Goal: Use online tool/utility: Utilize a website feature to perform a specific function

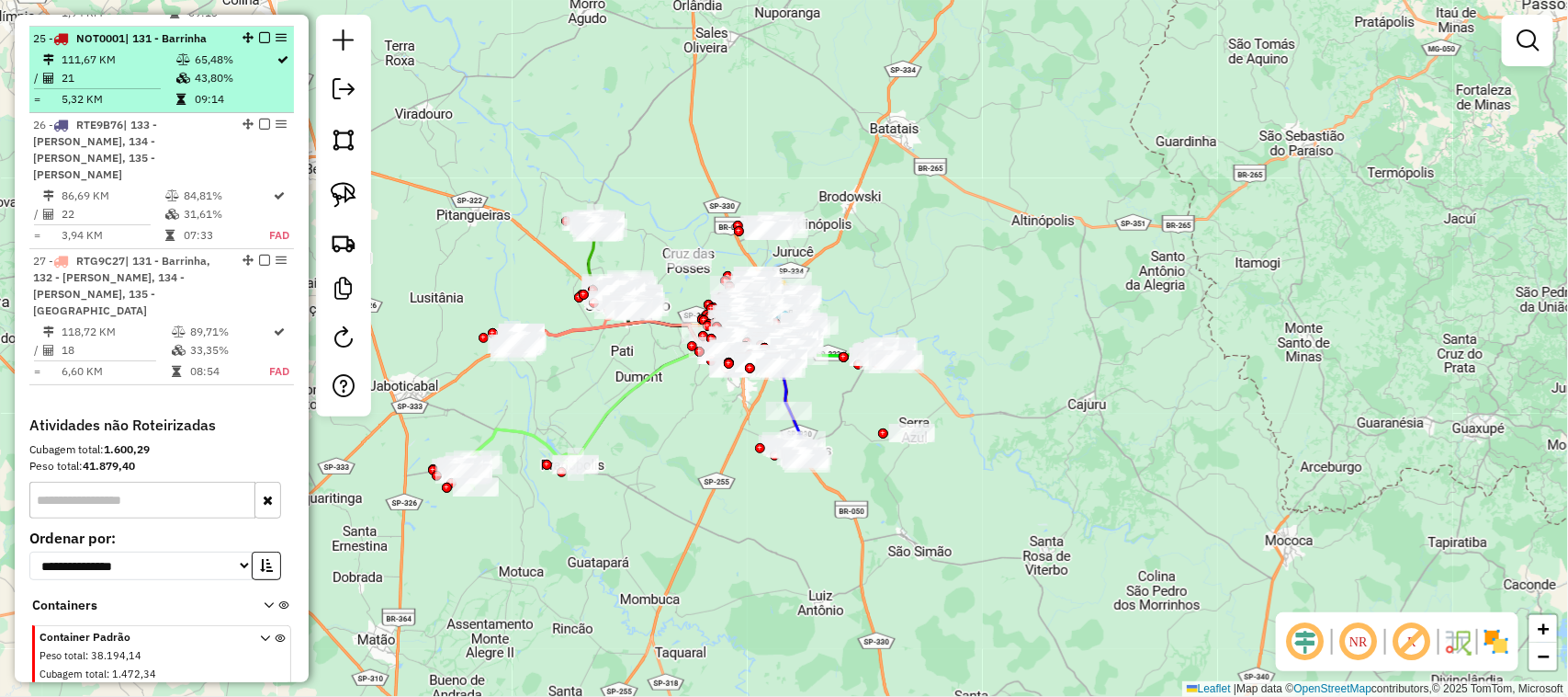
scroll to position [3315, 0]
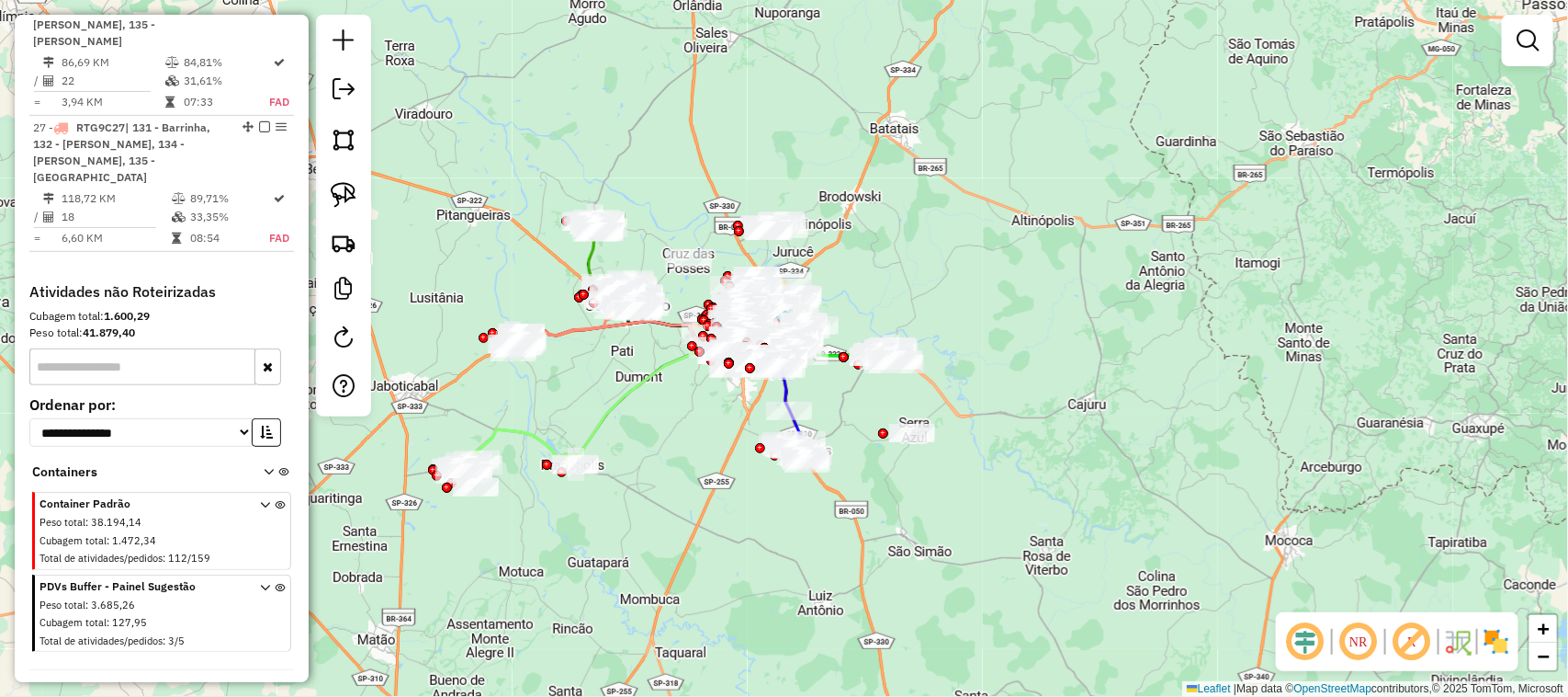
click at [30, 687] on icon at bounding box center [35, 693] width 11 height 13
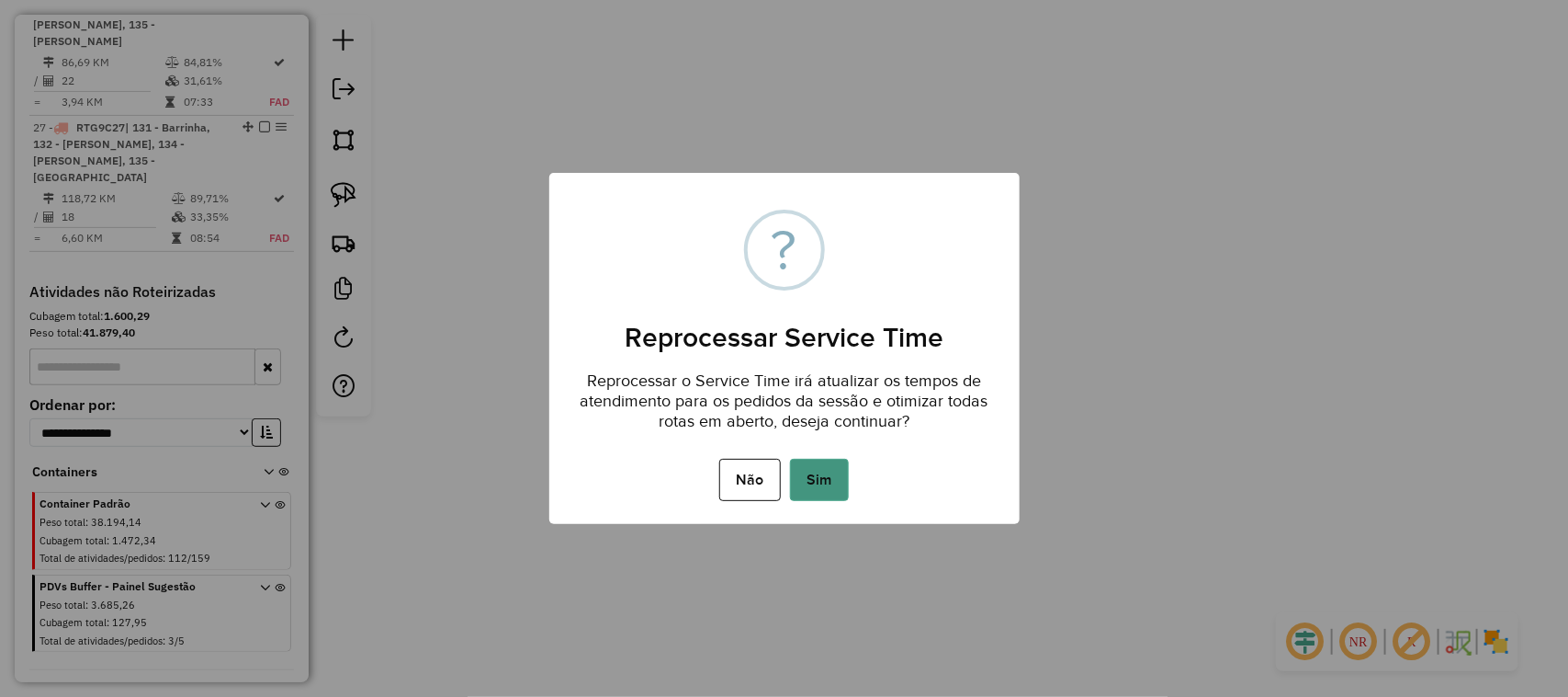
click at [827, 484] on button "Sim" at bounding box center [819, 479] width 59 height 43
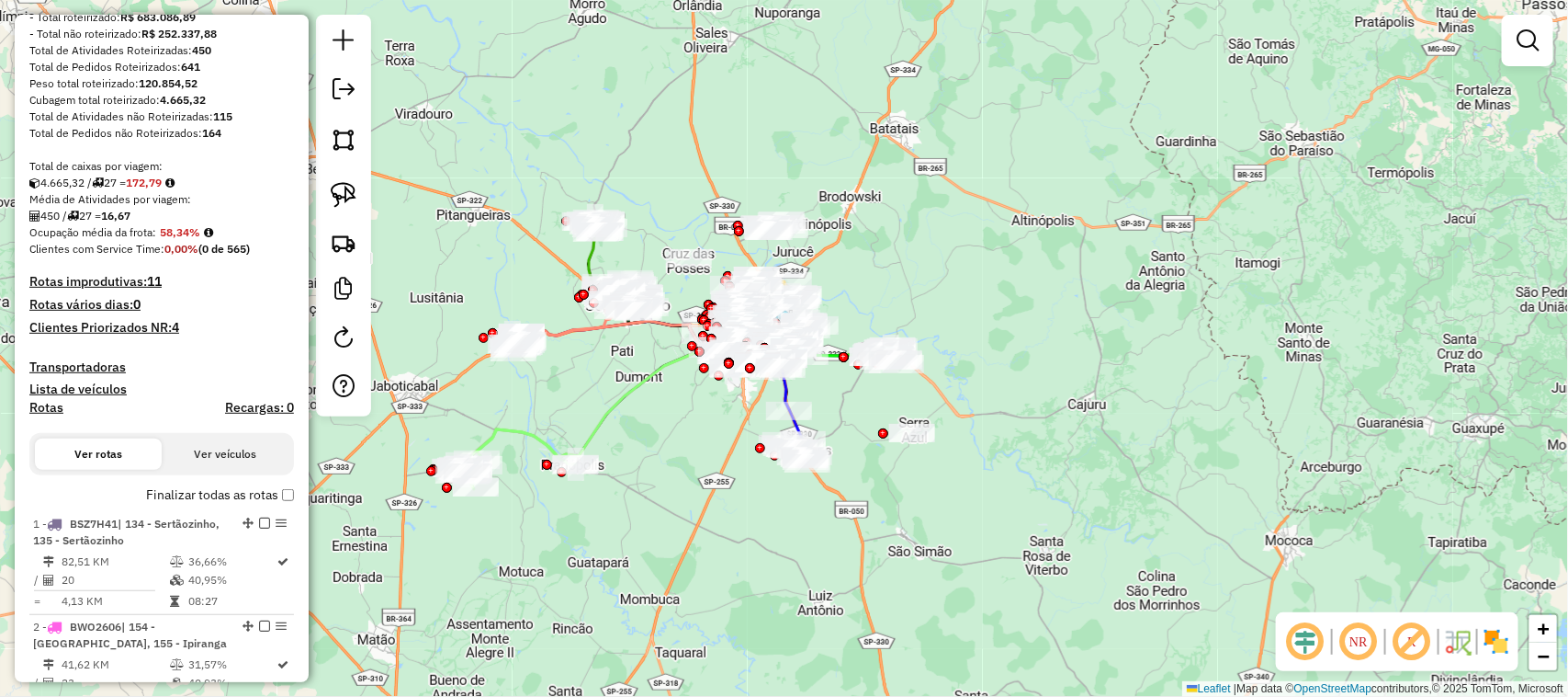
scroll to position [0, 0]
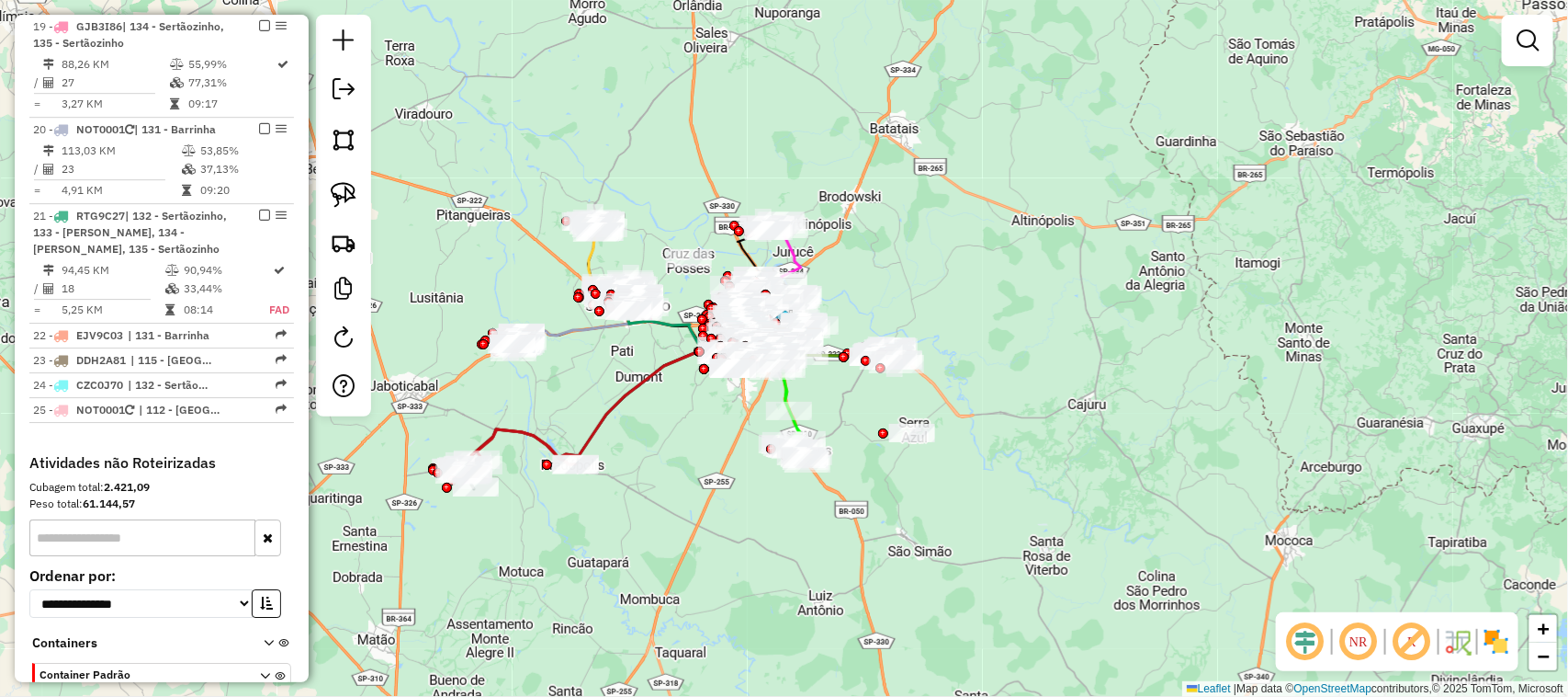
scroll to position [2847, 0]
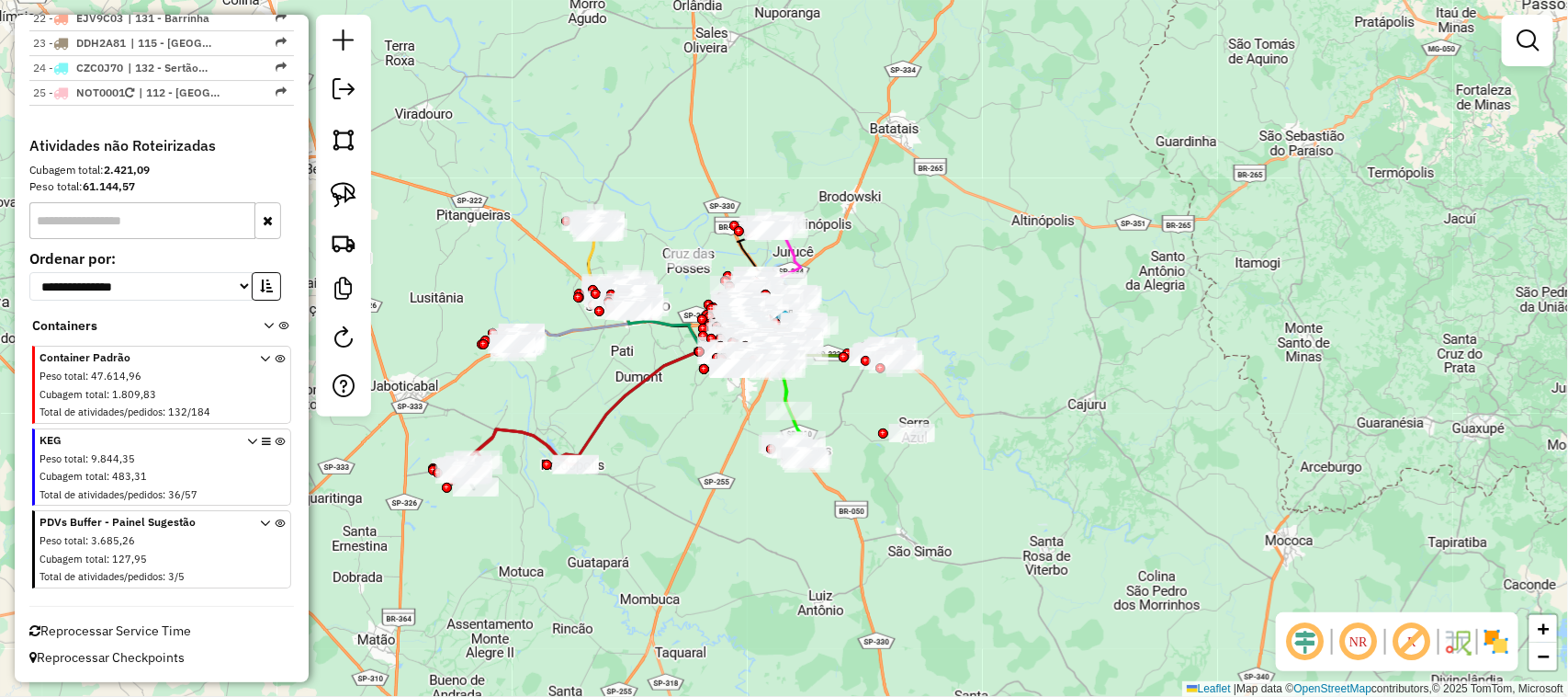
click at [115, 632] on span "Reprocessar Service Time" at bounding box center [110, 630] width 162 height 17
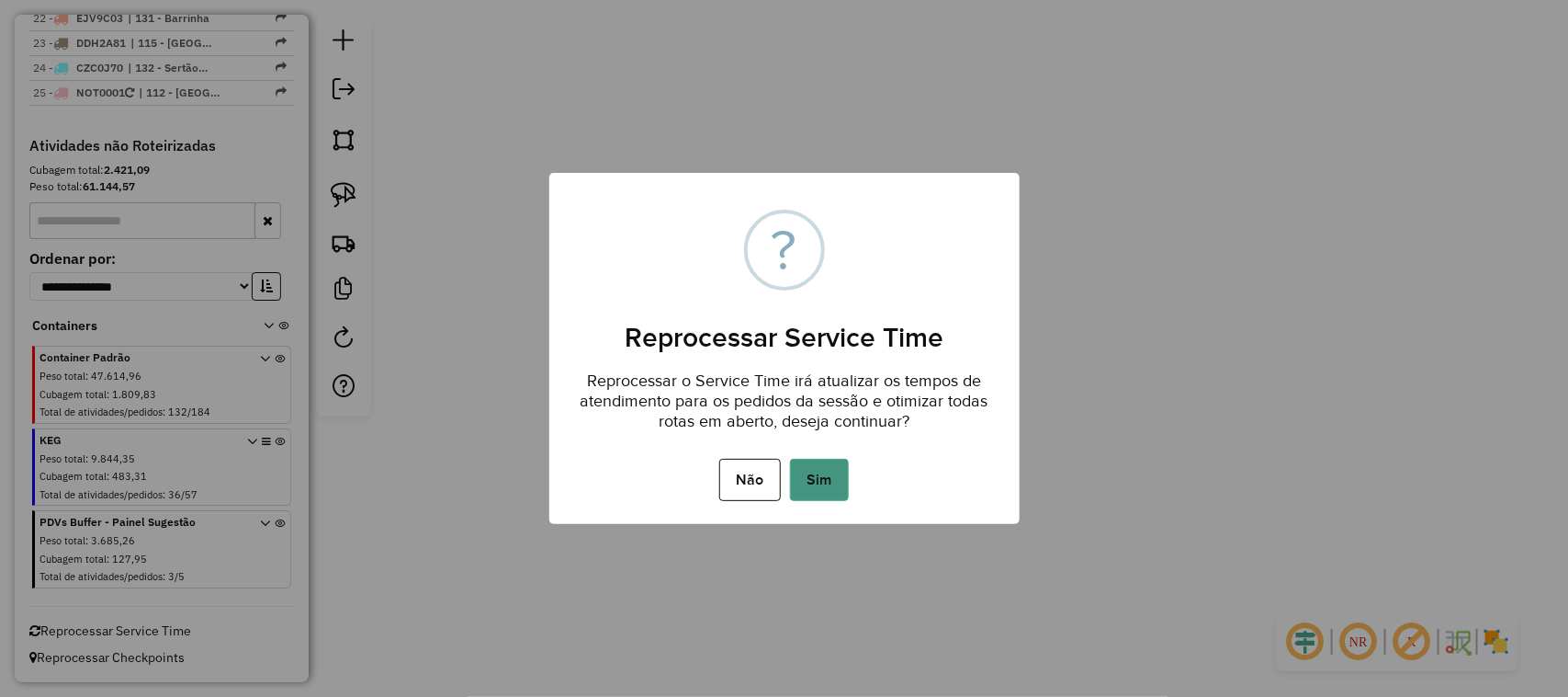
click at [818, 474] on button "Sim" at bounding box center [819, 479] width 59 height 43
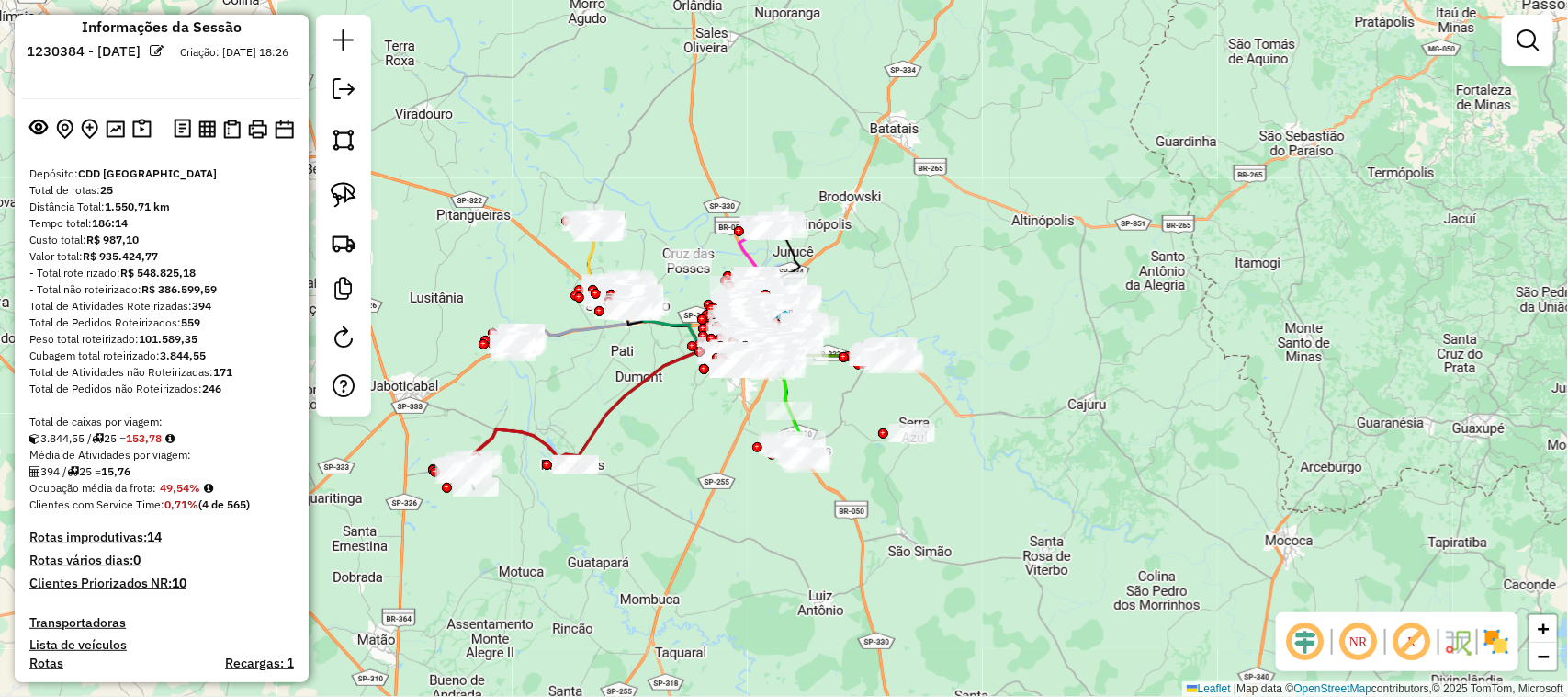
scroll to position [0, 0]
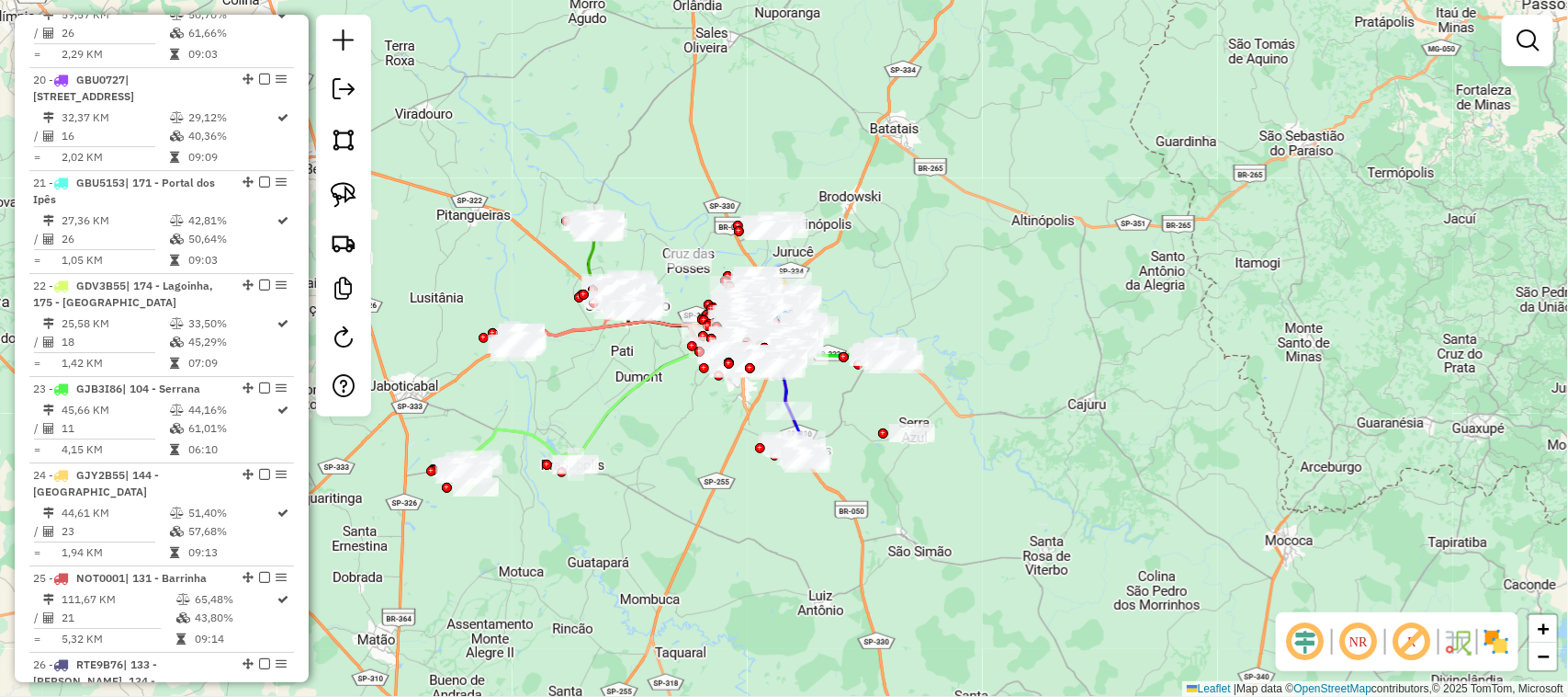
scroll to position [3315, 0]
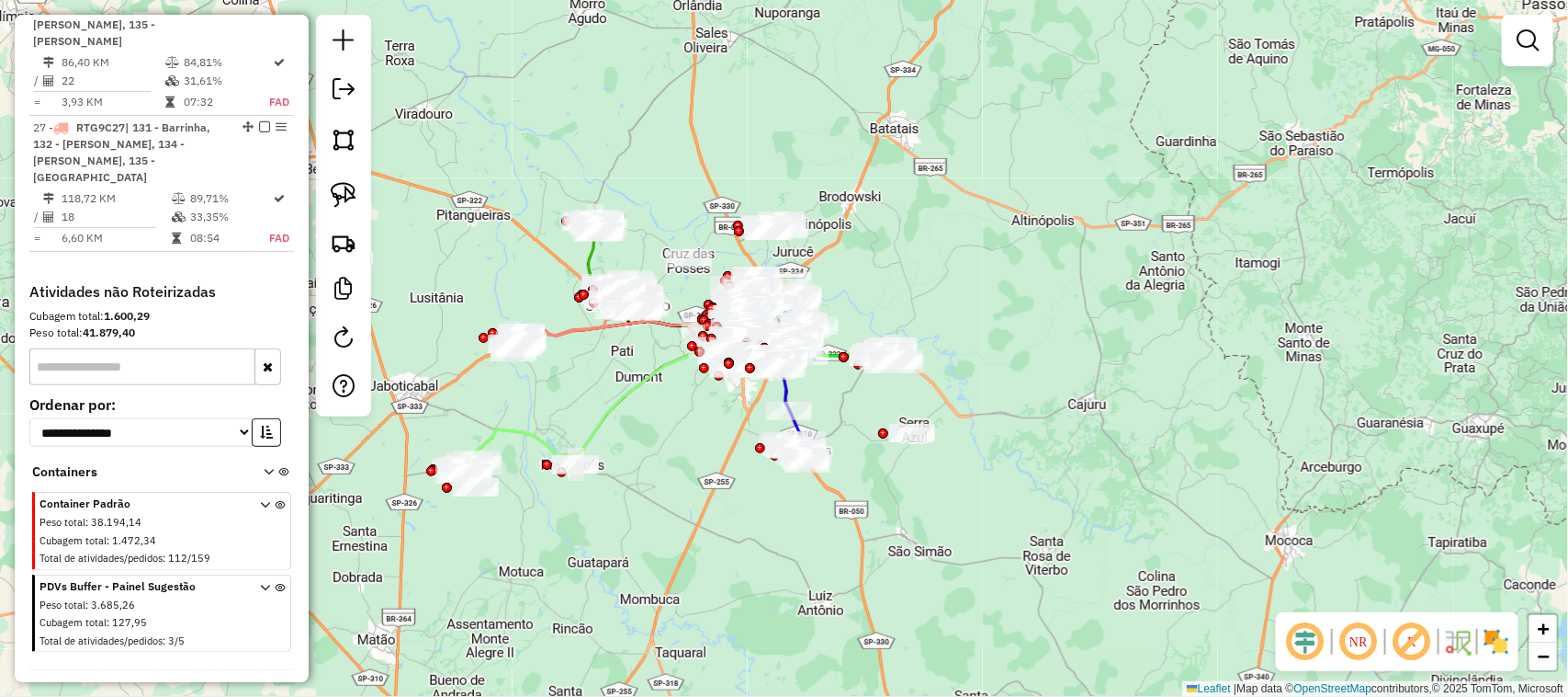
click at [84, 685] on span "Reprocessar Service Time" at bounding box center [110, 693] width 162 height 17
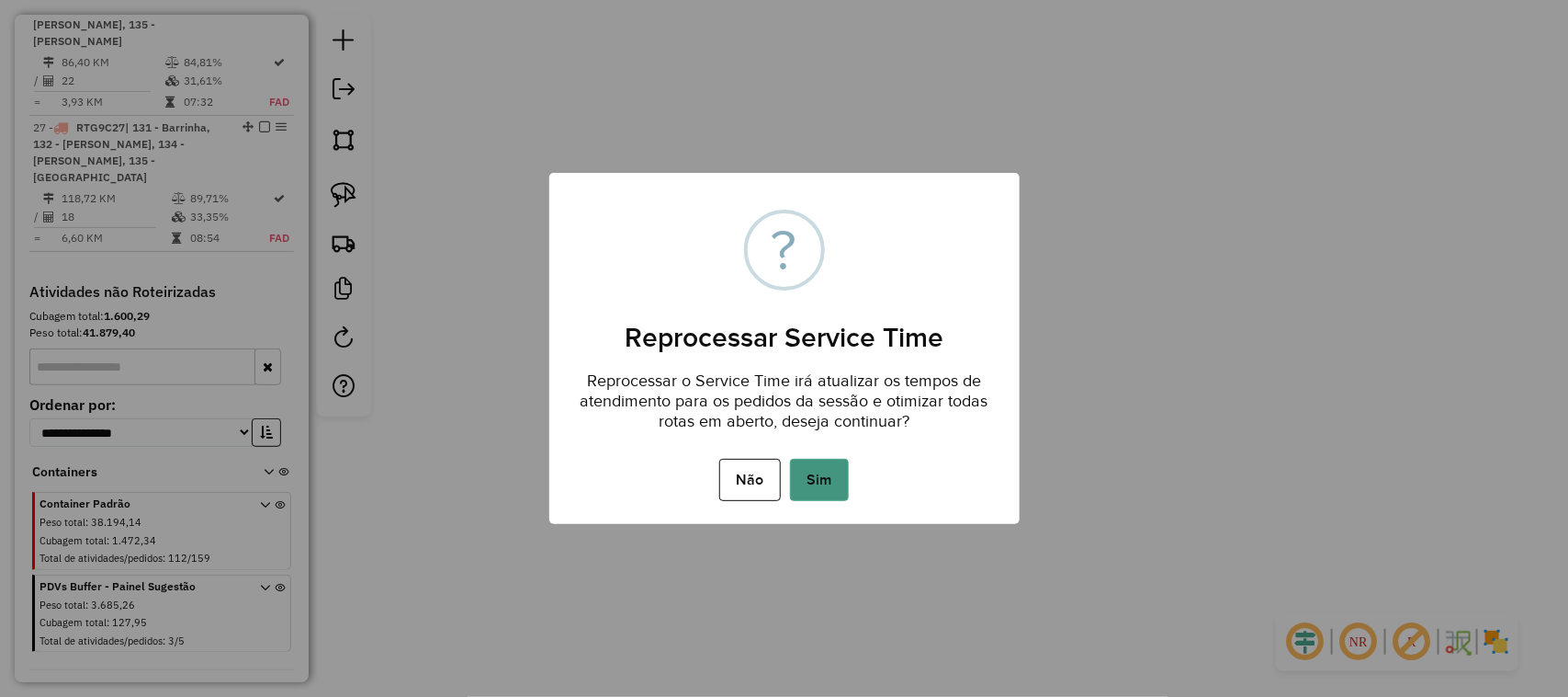
click at [831, 487] on button "Sim" at bounding box center [819, 479] width 59 height 43
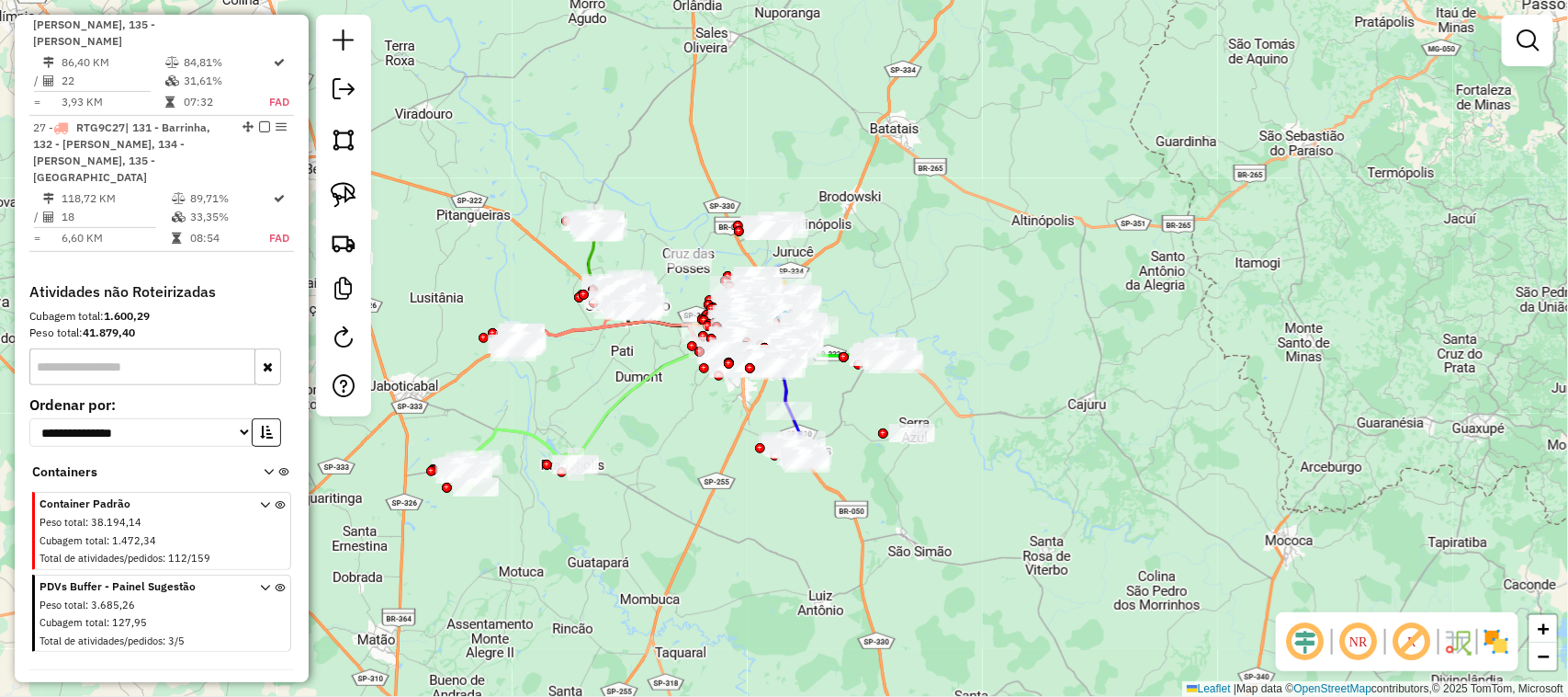
click at [92, 669] on div "Reprocessar Service Time" at bounding box center [161, 686] width 279 height 35
click at [92, 685] on span "Reprocessar Service Time" at bounding box center [110, 693] width 162 height 17
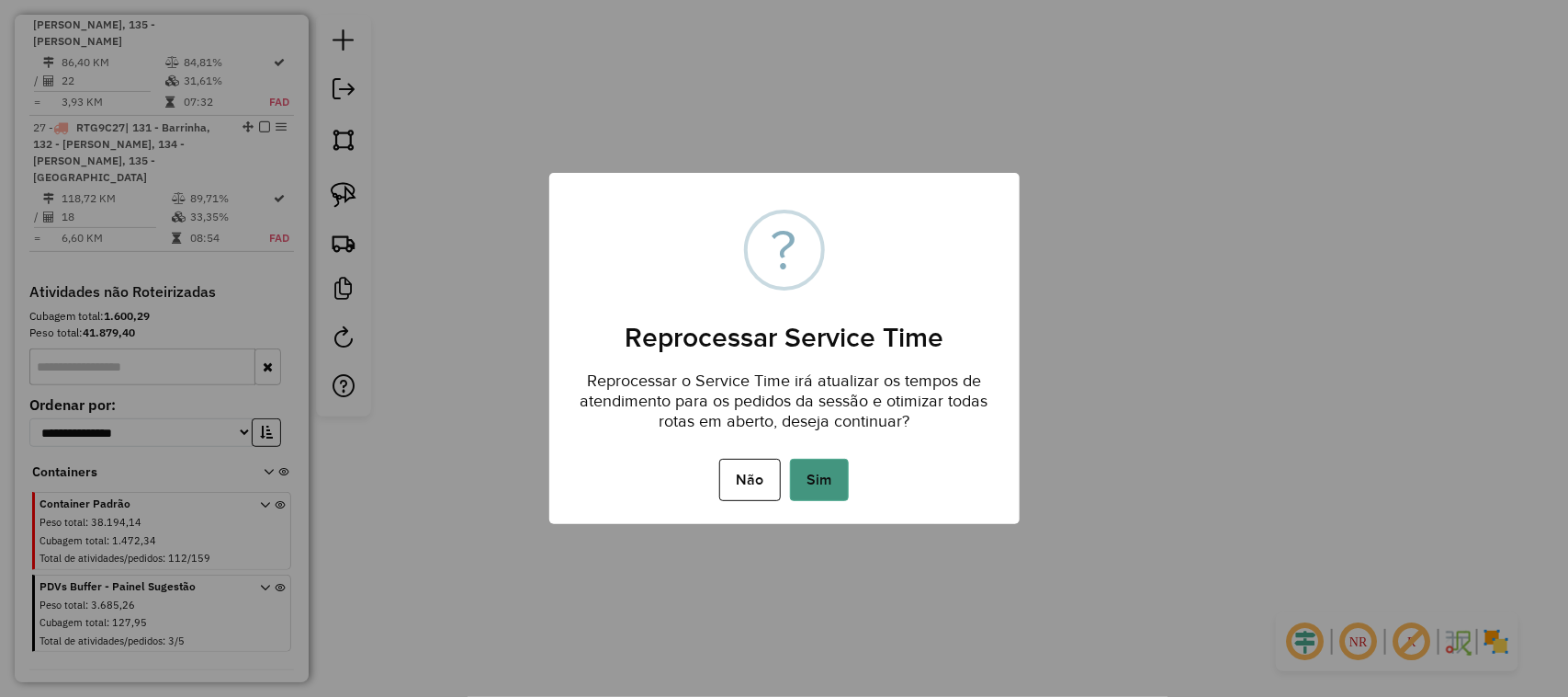
click at [822, 484] on button "Sim" at bounding box center [819, 479] width 59 height 43
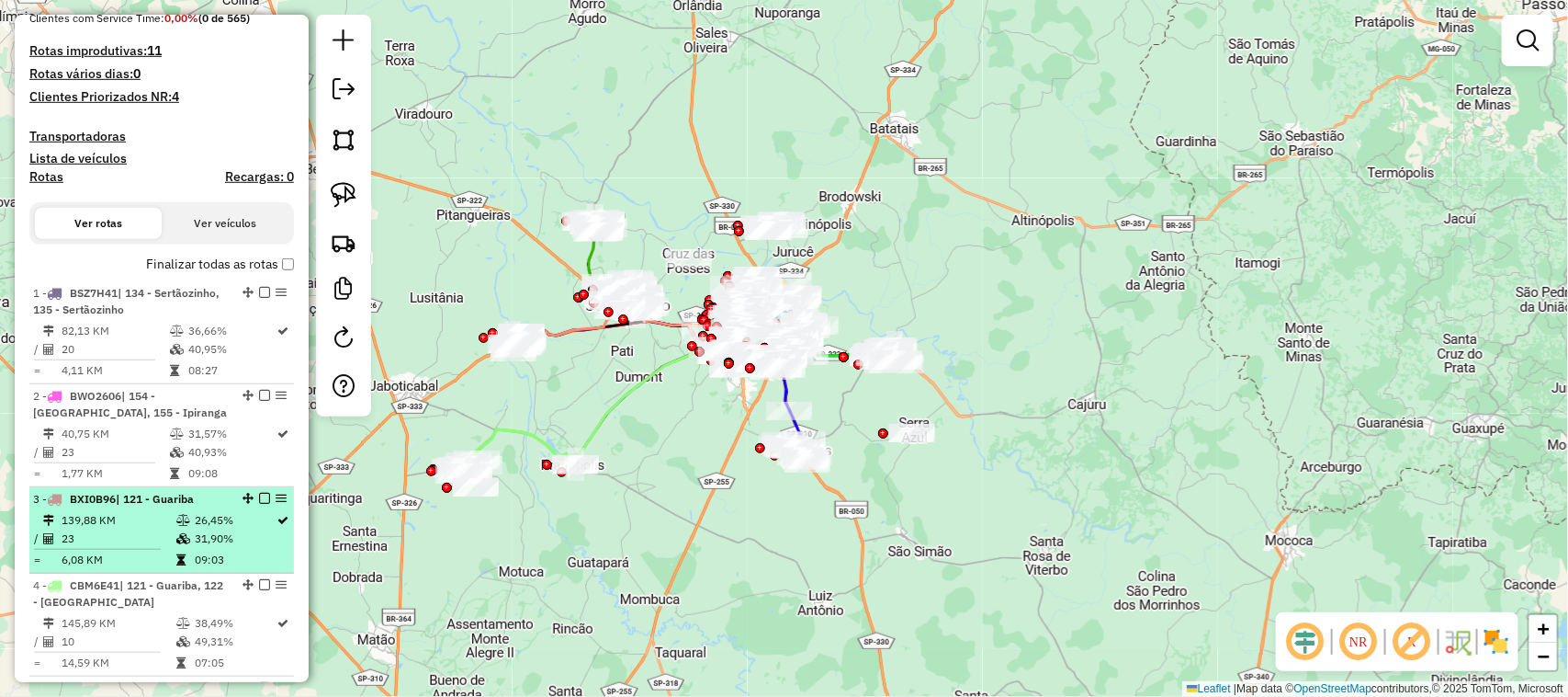
scroll to position [0, 0]
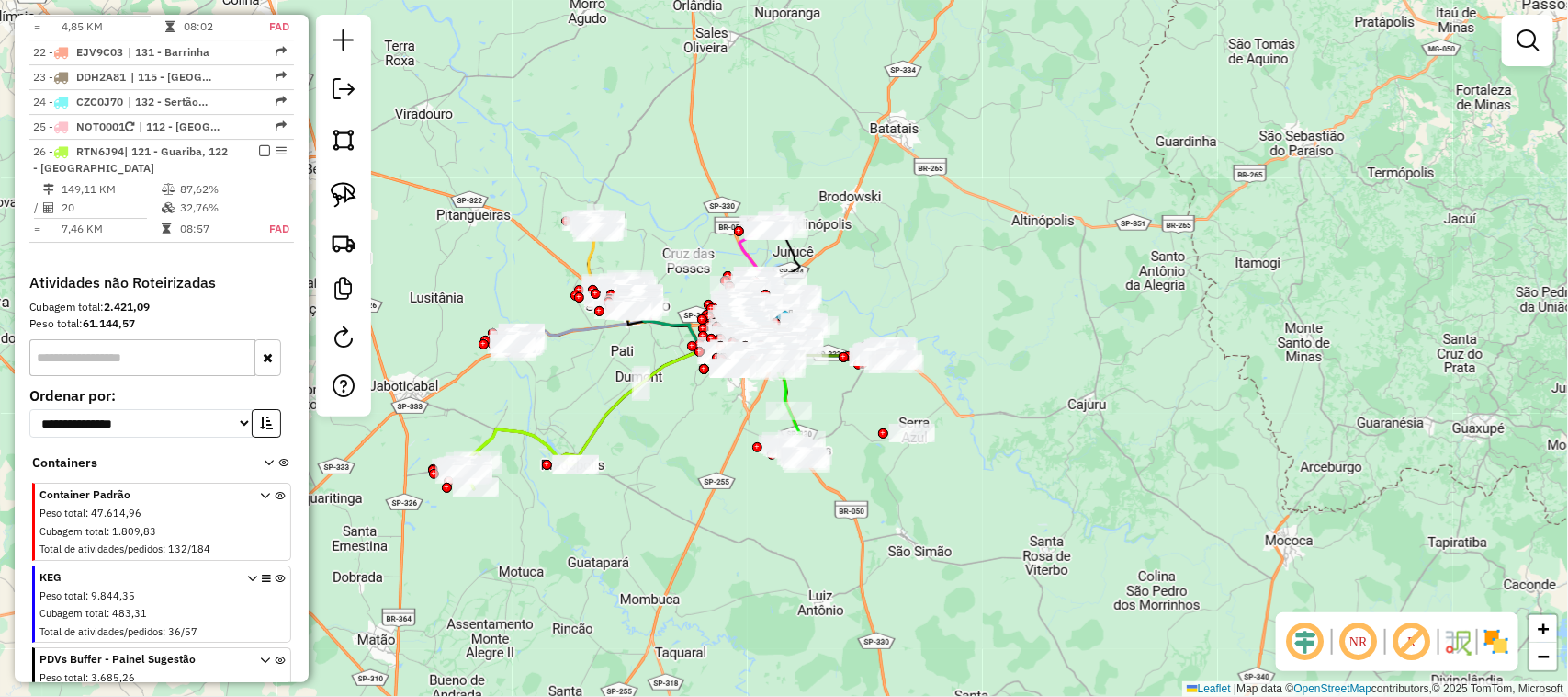
scroll to position [2950, 0]
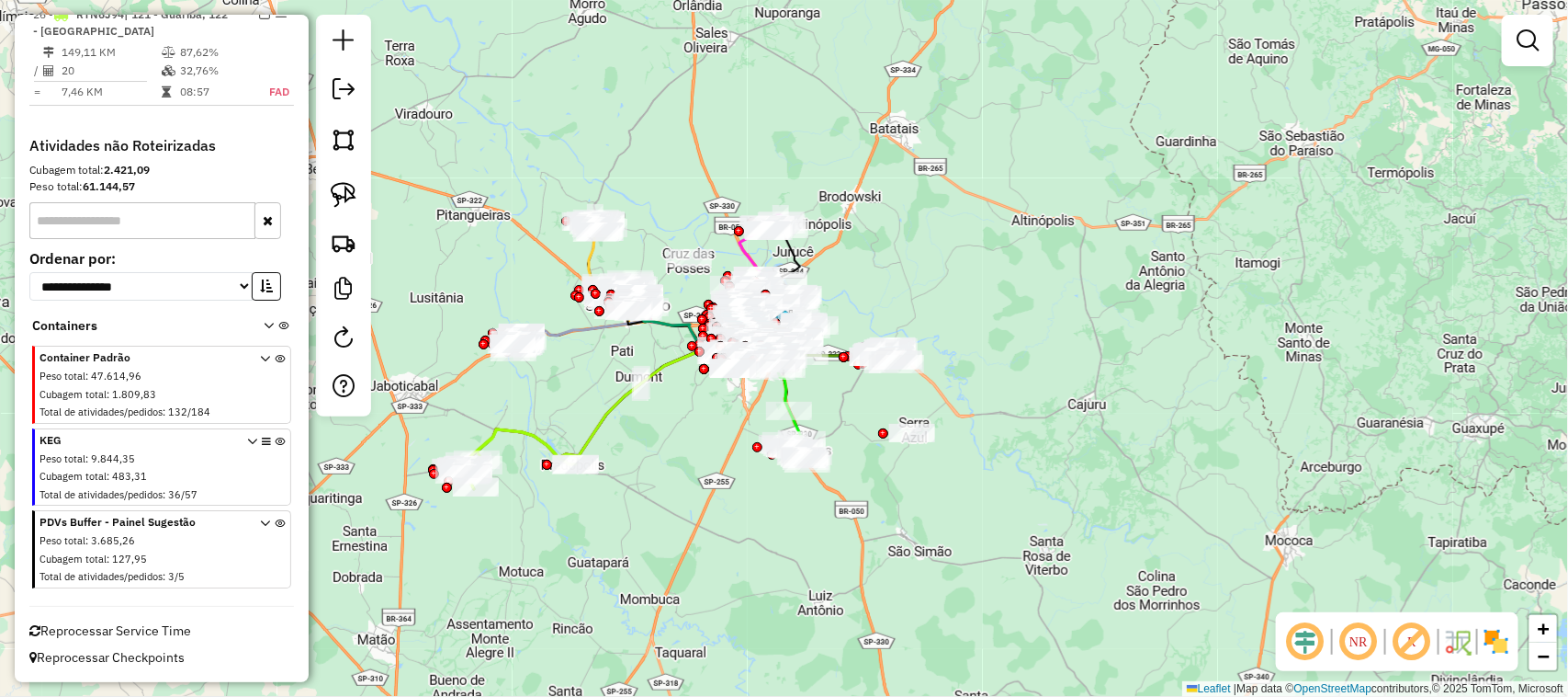
click at [93, 636] on span "Reprocessar Service Time" at bounding box center [110, 630] width 162 height 17
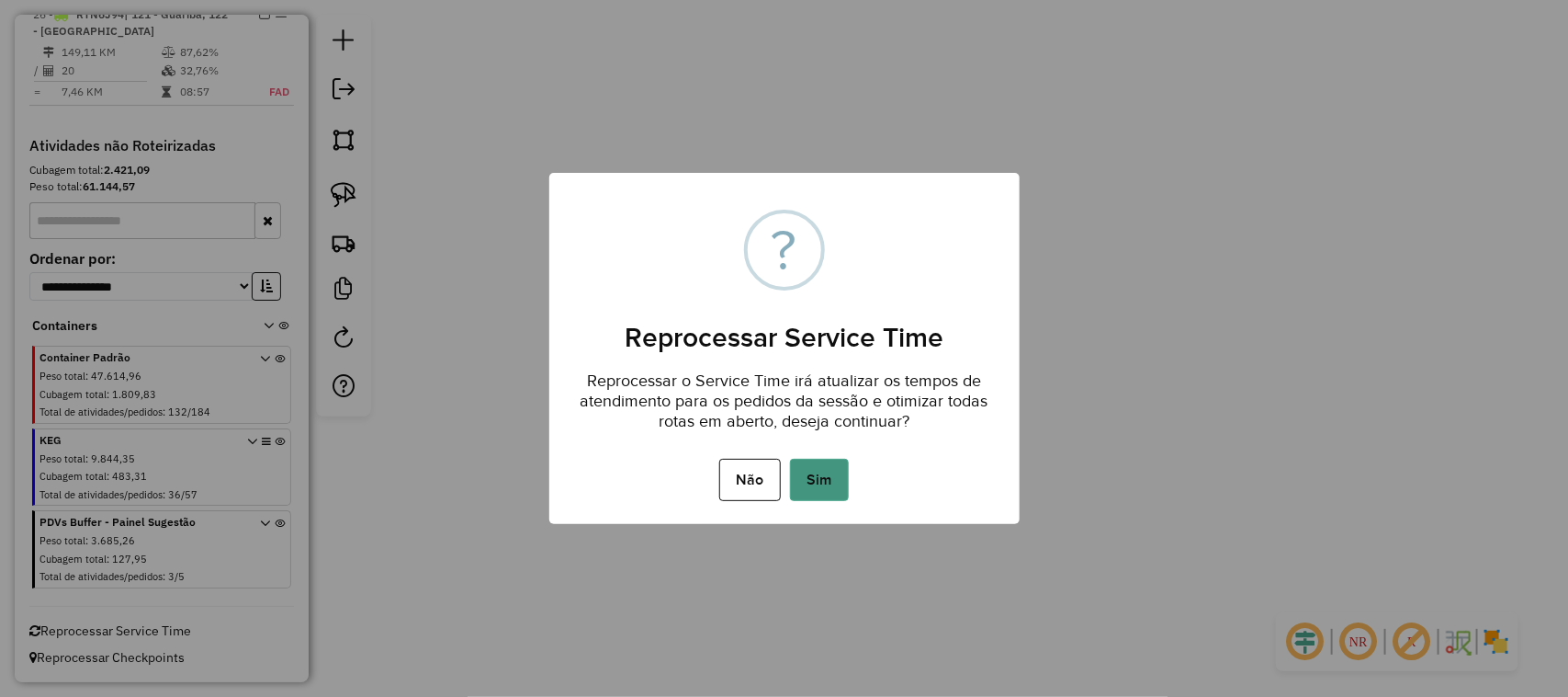
click at [805, 476] on button "Sim" at bounding box center [819, 479] width 59 height 43
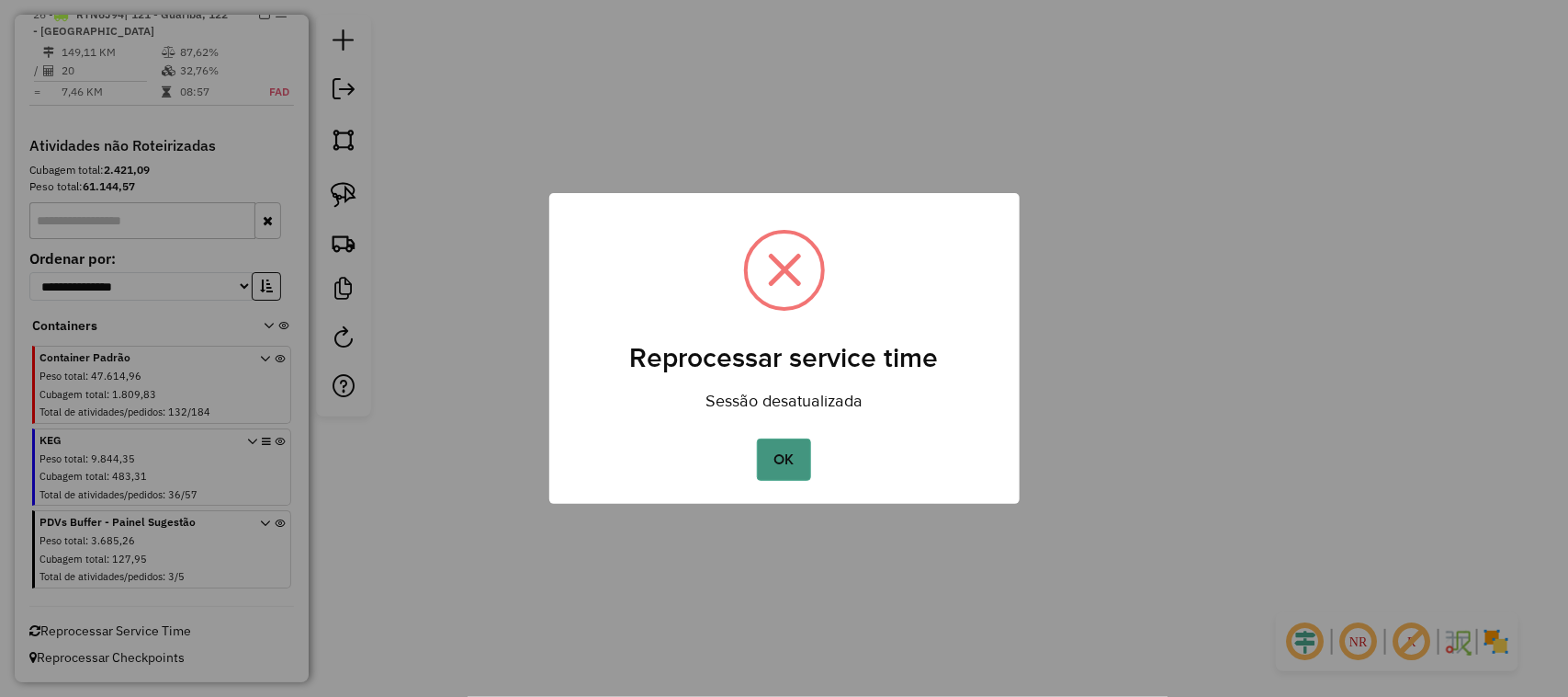
click at [788, 454] on button "OK" at bounding box center [784, 459] width 55 height 43
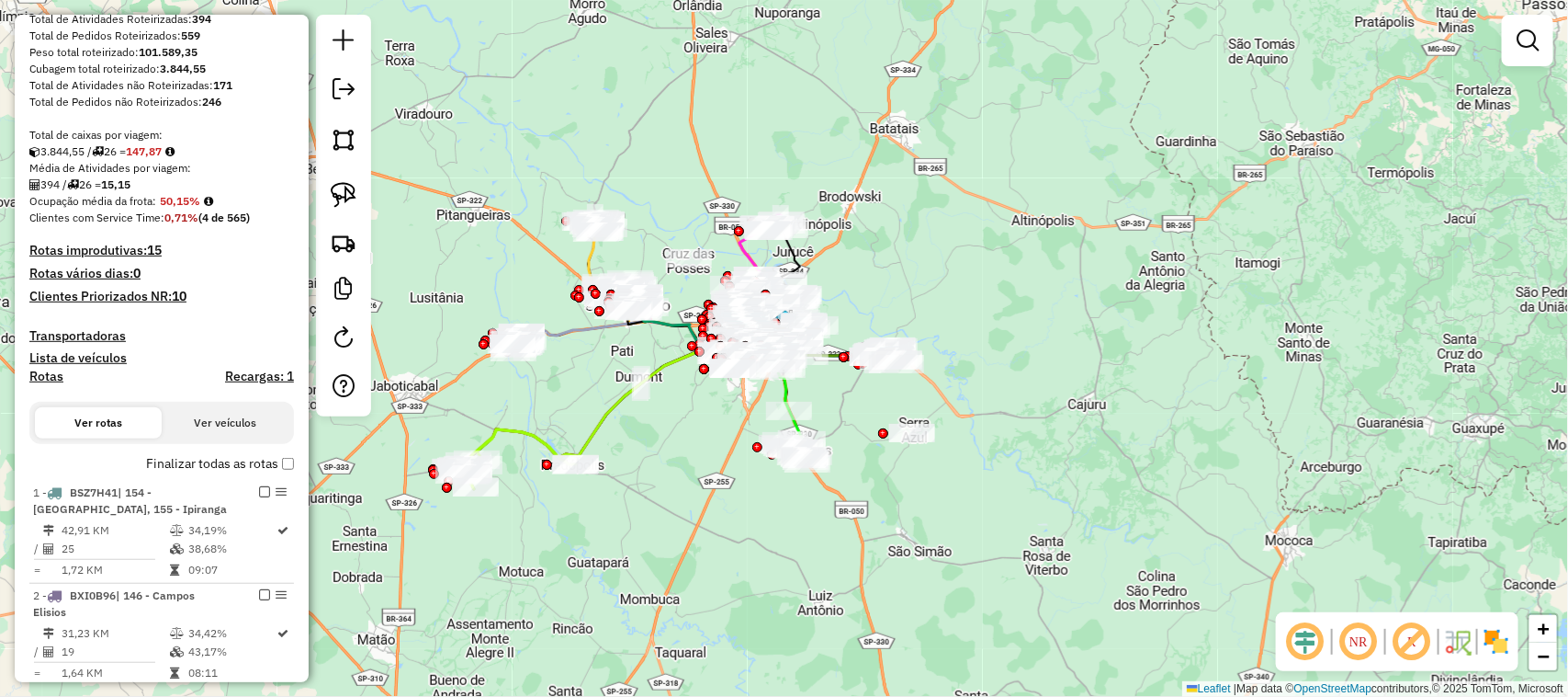
scroll to position [0, 0]
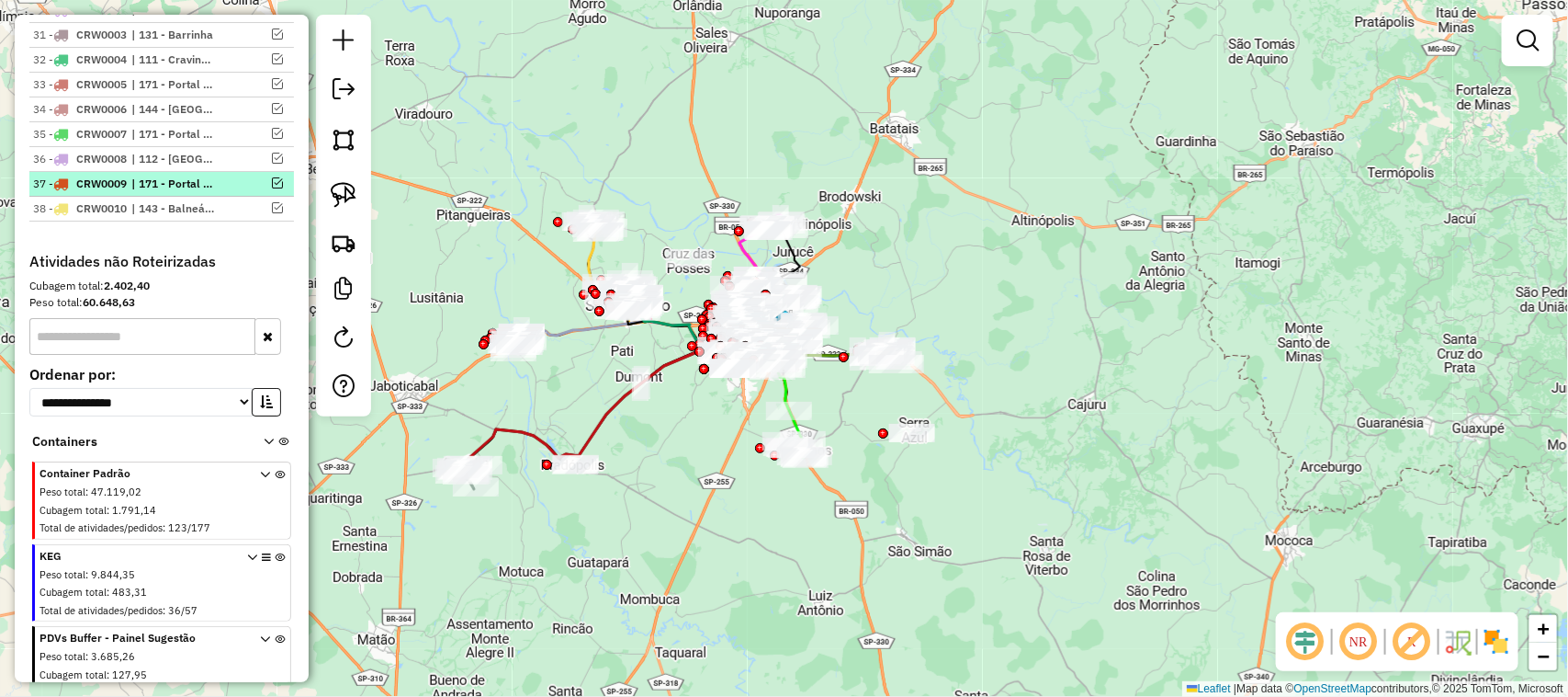
scroll to position [3172, 0]
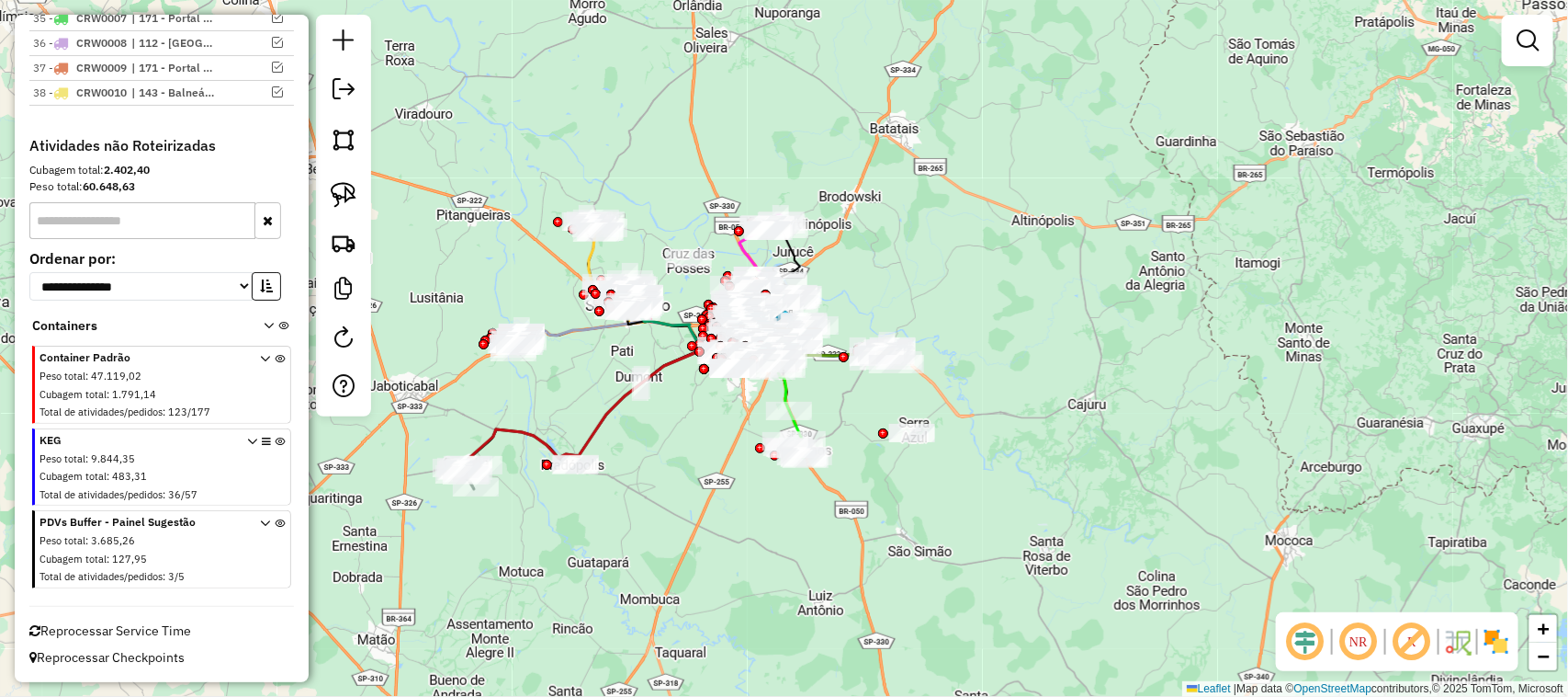
click at [115, 634] on span "Reprocessar Service Time" at bounding box center [110, 630] width 162 height 17
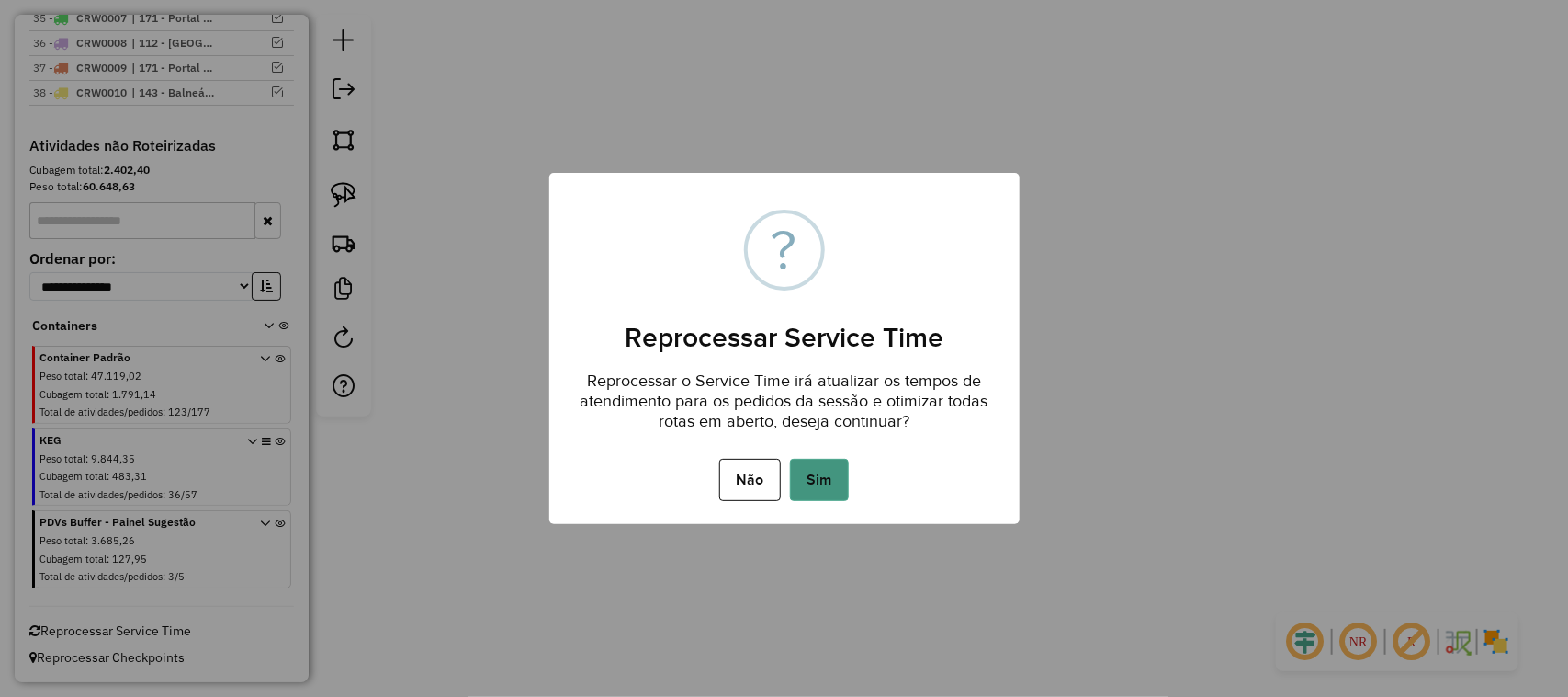
click at [824, 485] on button "Sim" at bounding box center [819, 479] width 59 height 43
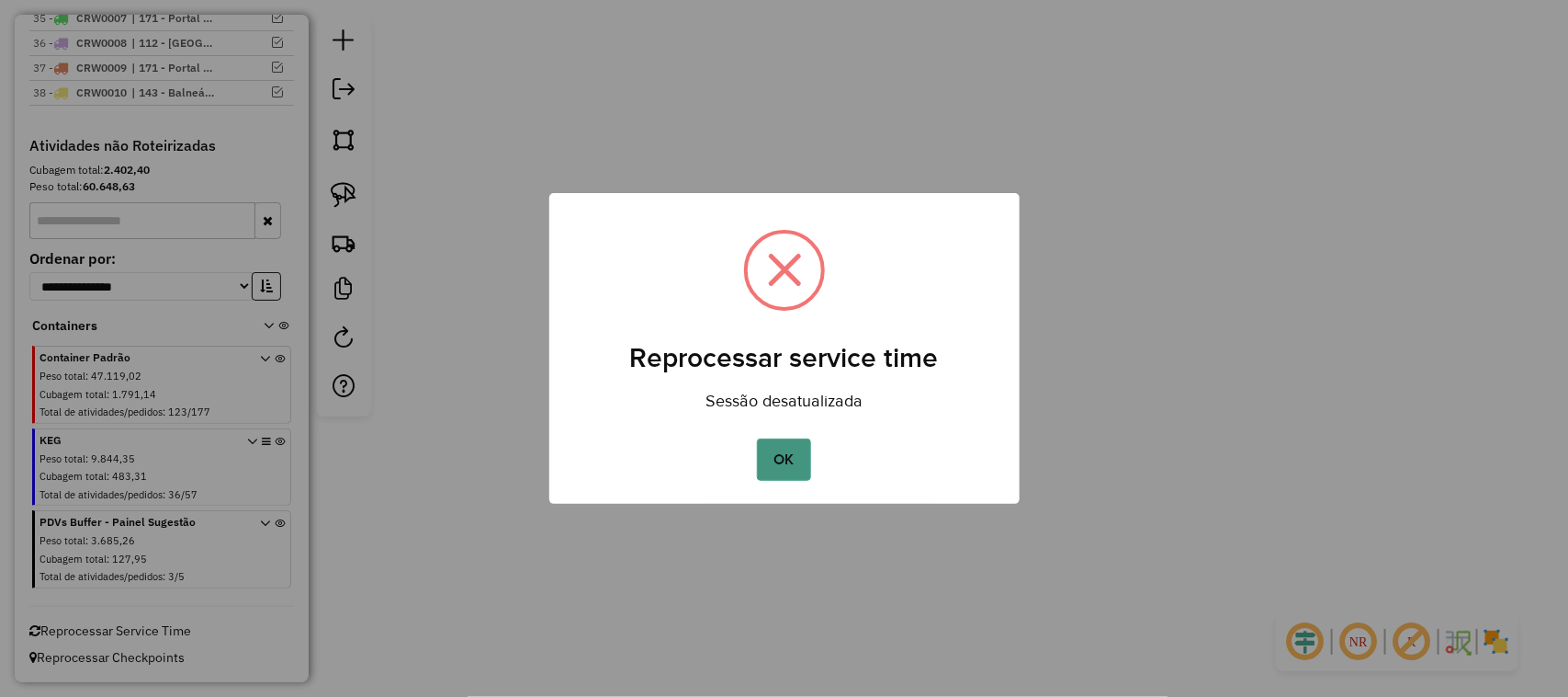
click at [799, 460] on button "OK" at bounding box center [784, 459] width 55 height 43
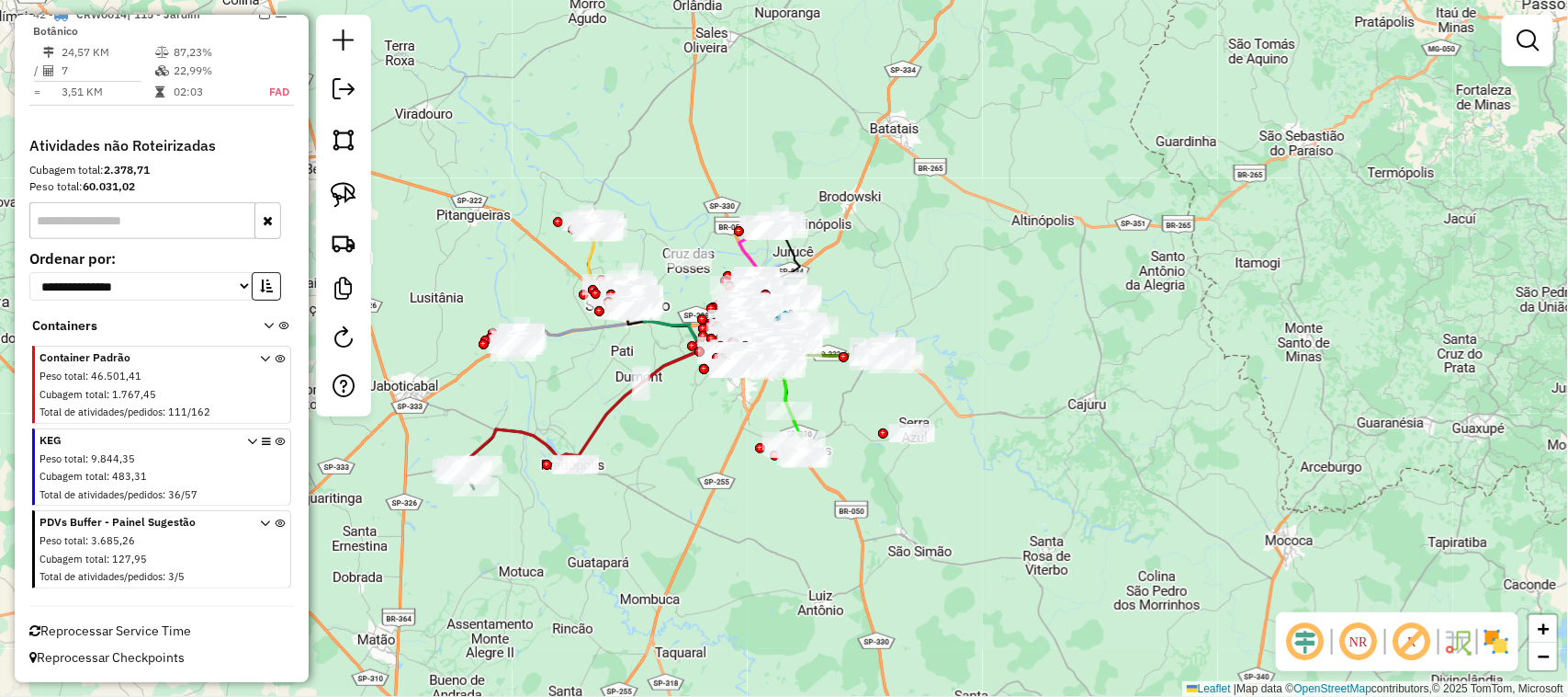
scroll to position [3350, 0]
click at [145, 634] on span "Reprocessar Service Time" at bounding box center [110, 630] width 162 height 17
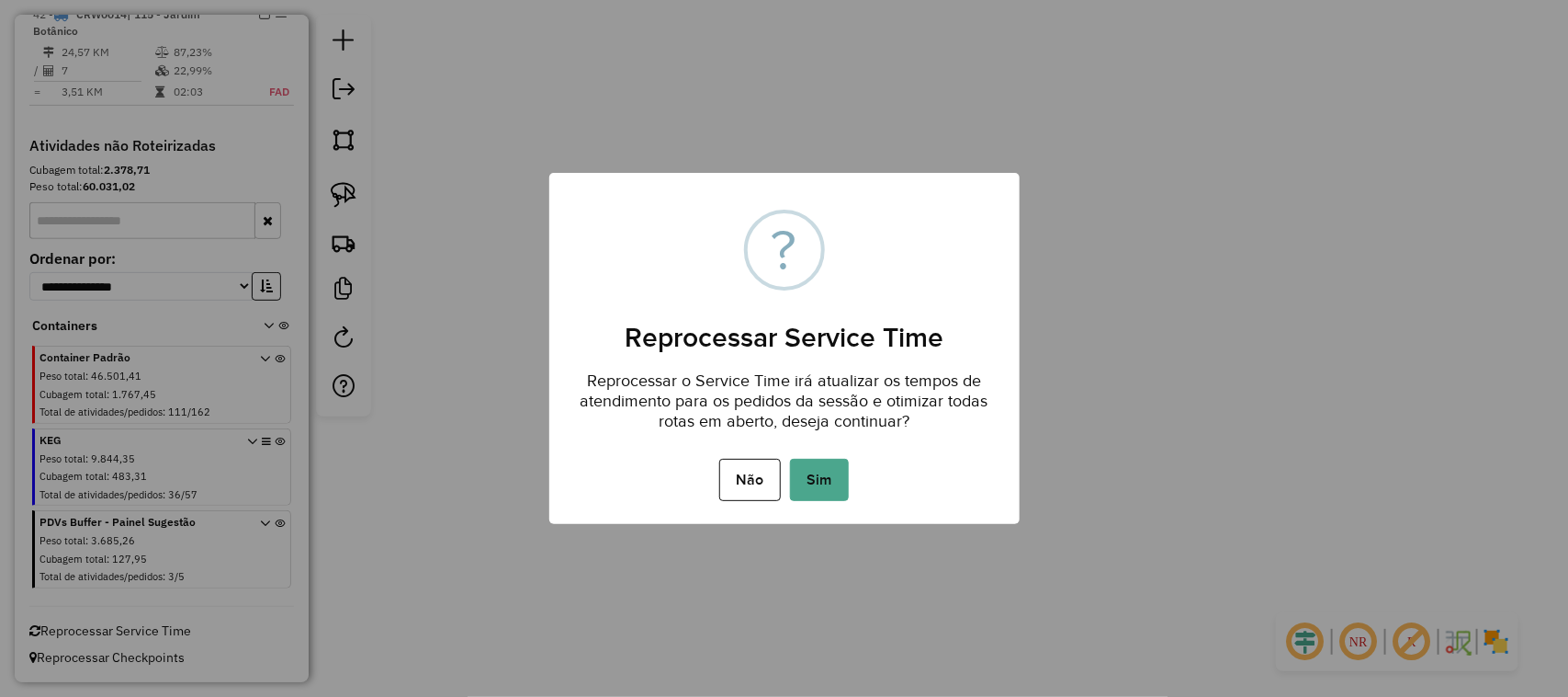
click at [819, 494] on button "Sim" at bounding box center [819, 479] width 59 height 43
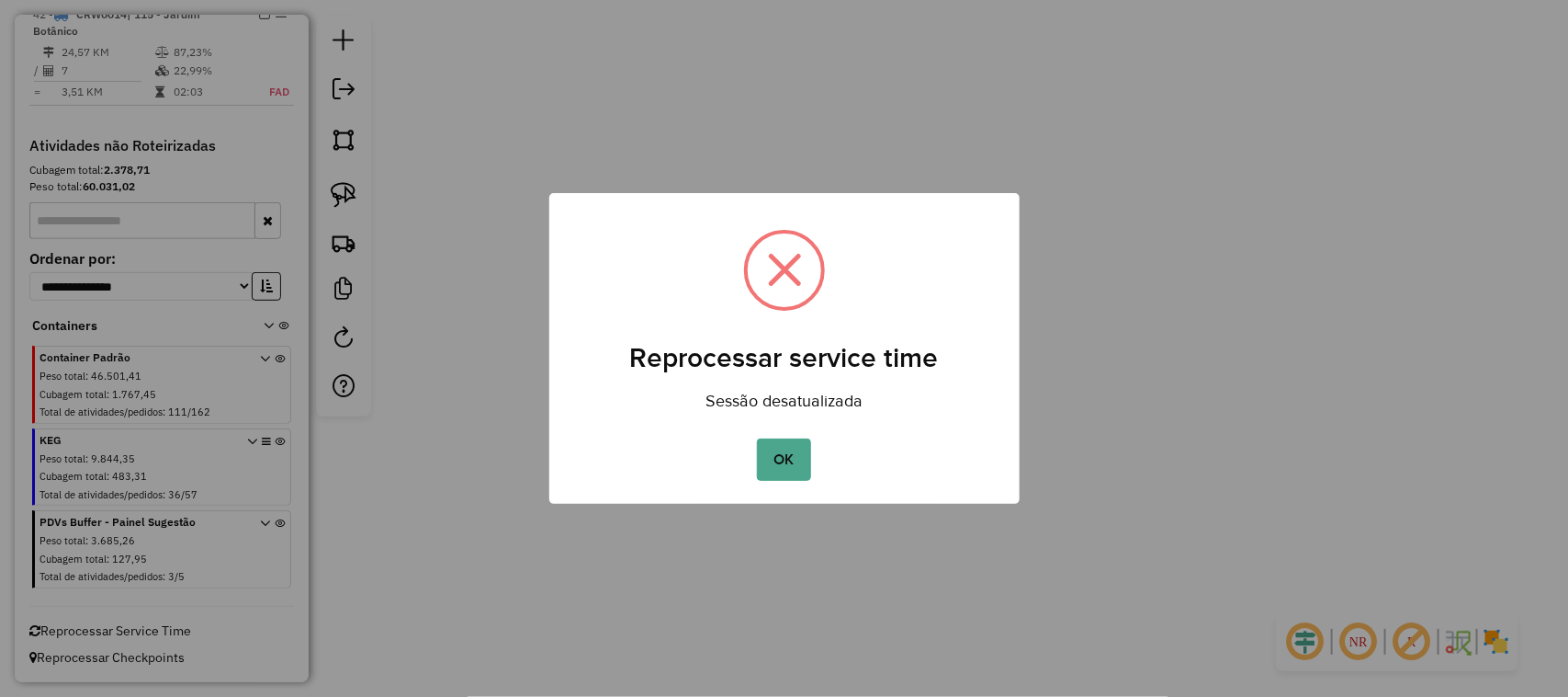
click at [781, 464] on button "OK" at bounding box center [784, 459] width 55 height 43
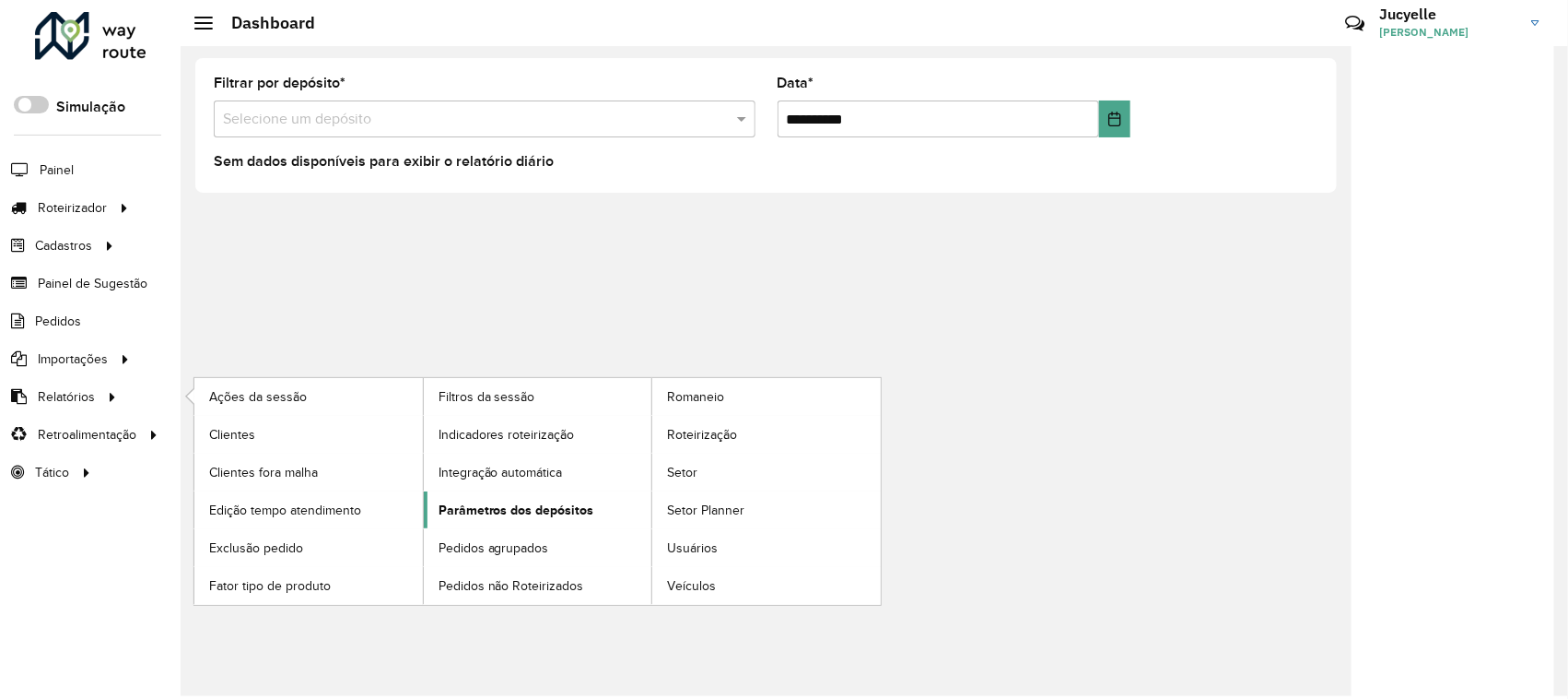
scroll to position [5, 0]
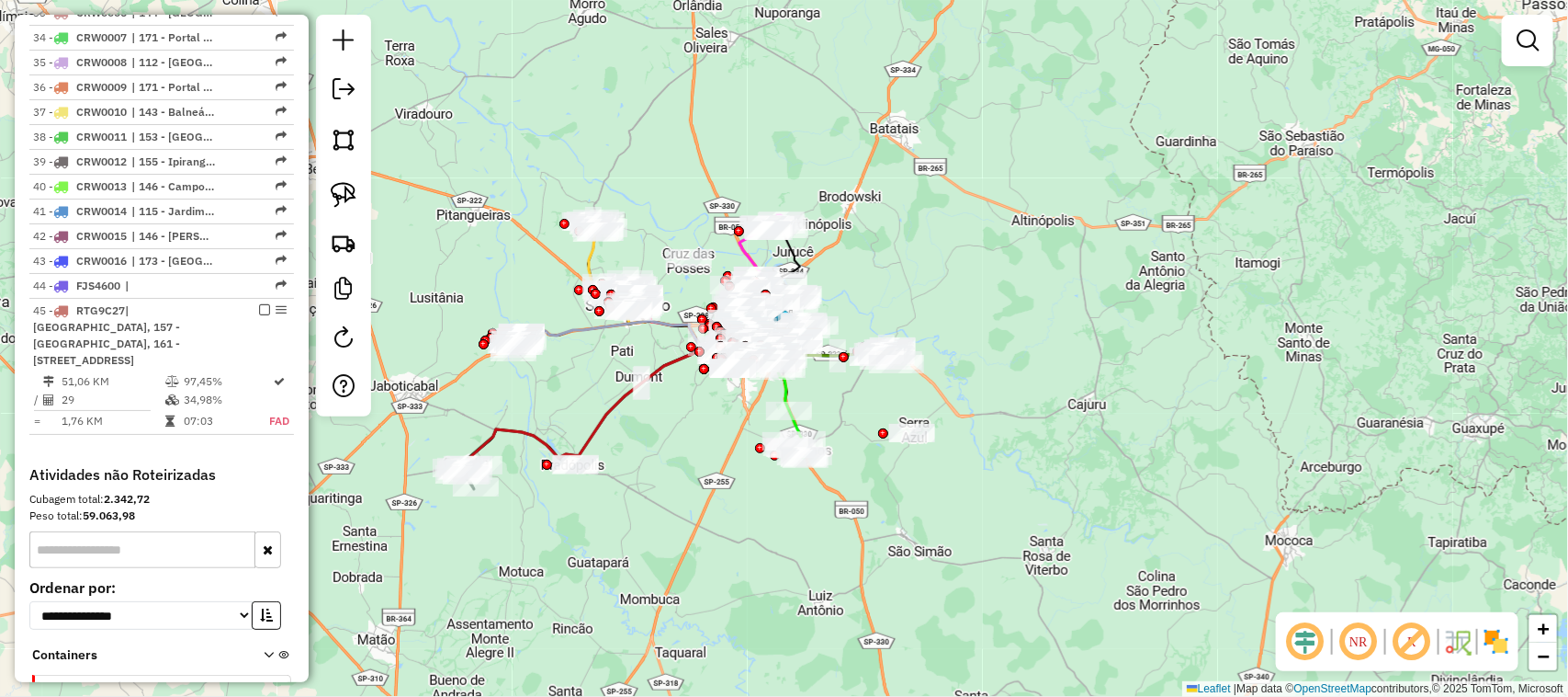
scroll to position [3297, 0]
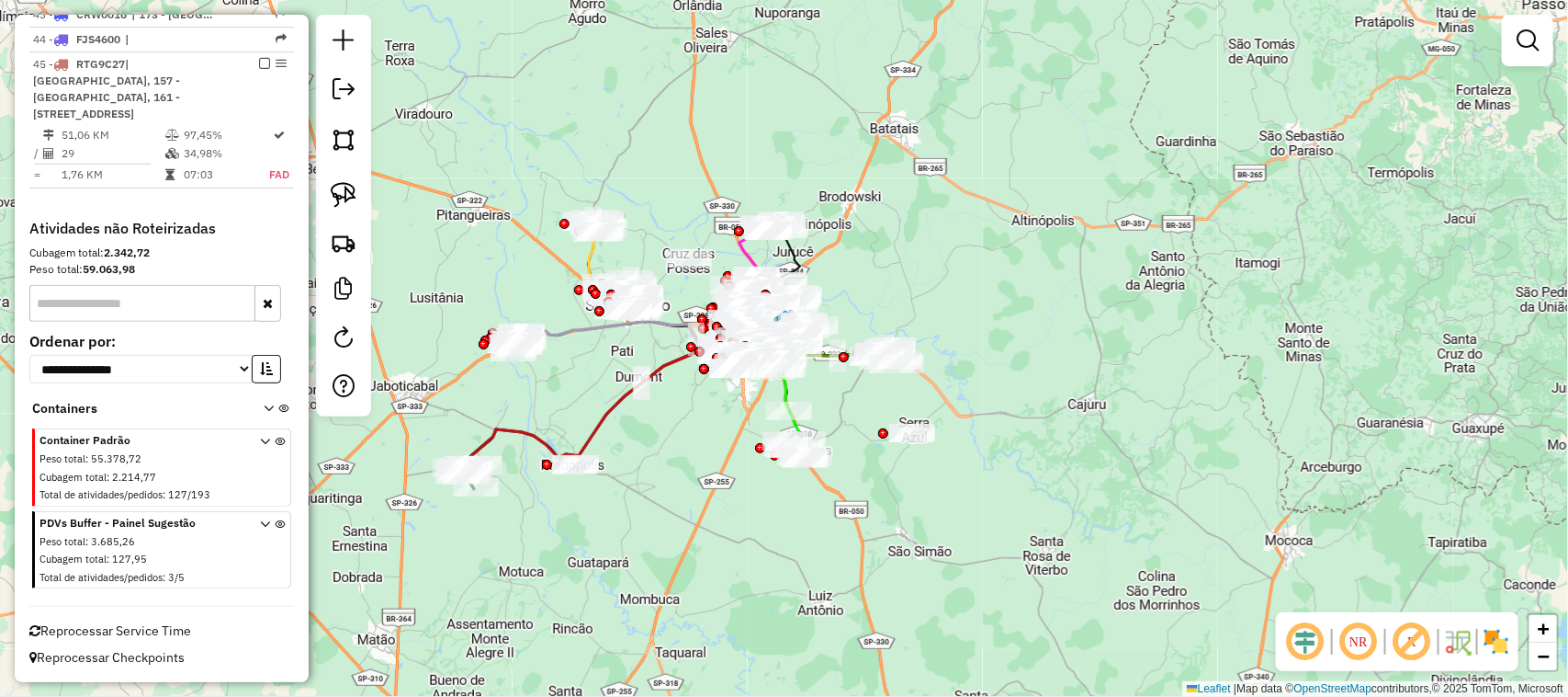
click at [105, 623] on span "Reprocessar Service Time" at bounding box center [110, 630] width 162 height 17
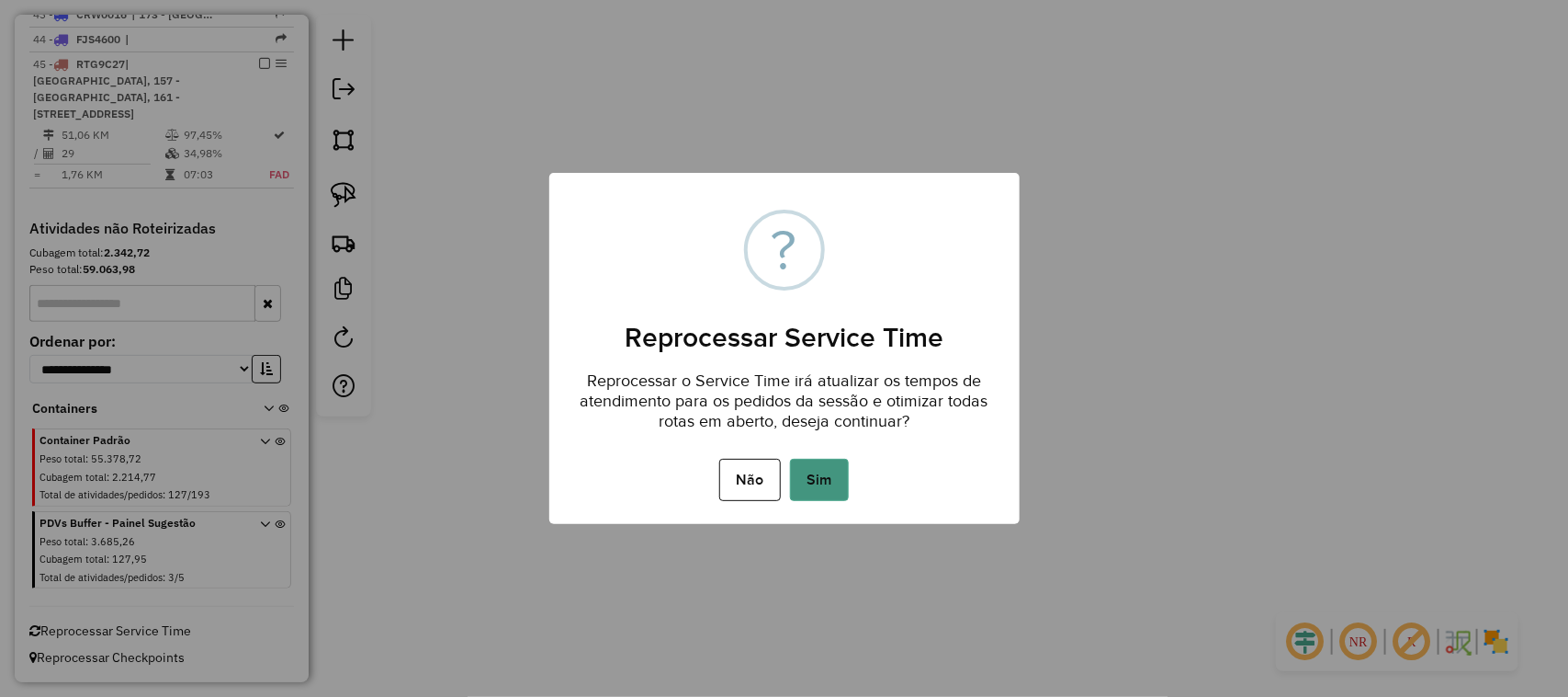
click at [800, 483] on button "Sim" at bounding box center [819, 479] width 59 height 43
